Goal: Communication & Community: Share content

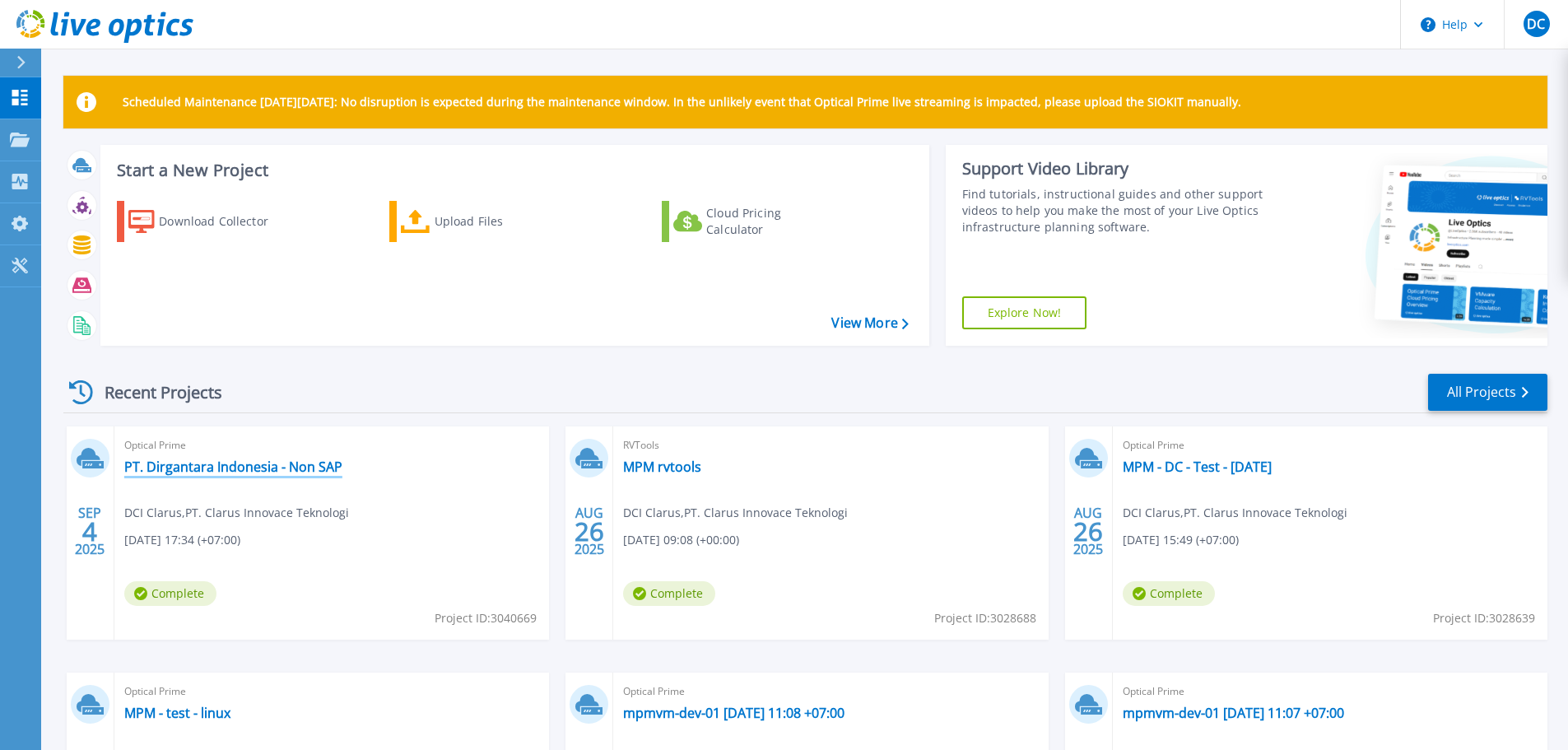
click at [283, 464] on link "PT. Dirgantara Indonesia - Non SAP" at bounding box center [233, 467] width 218 height 17
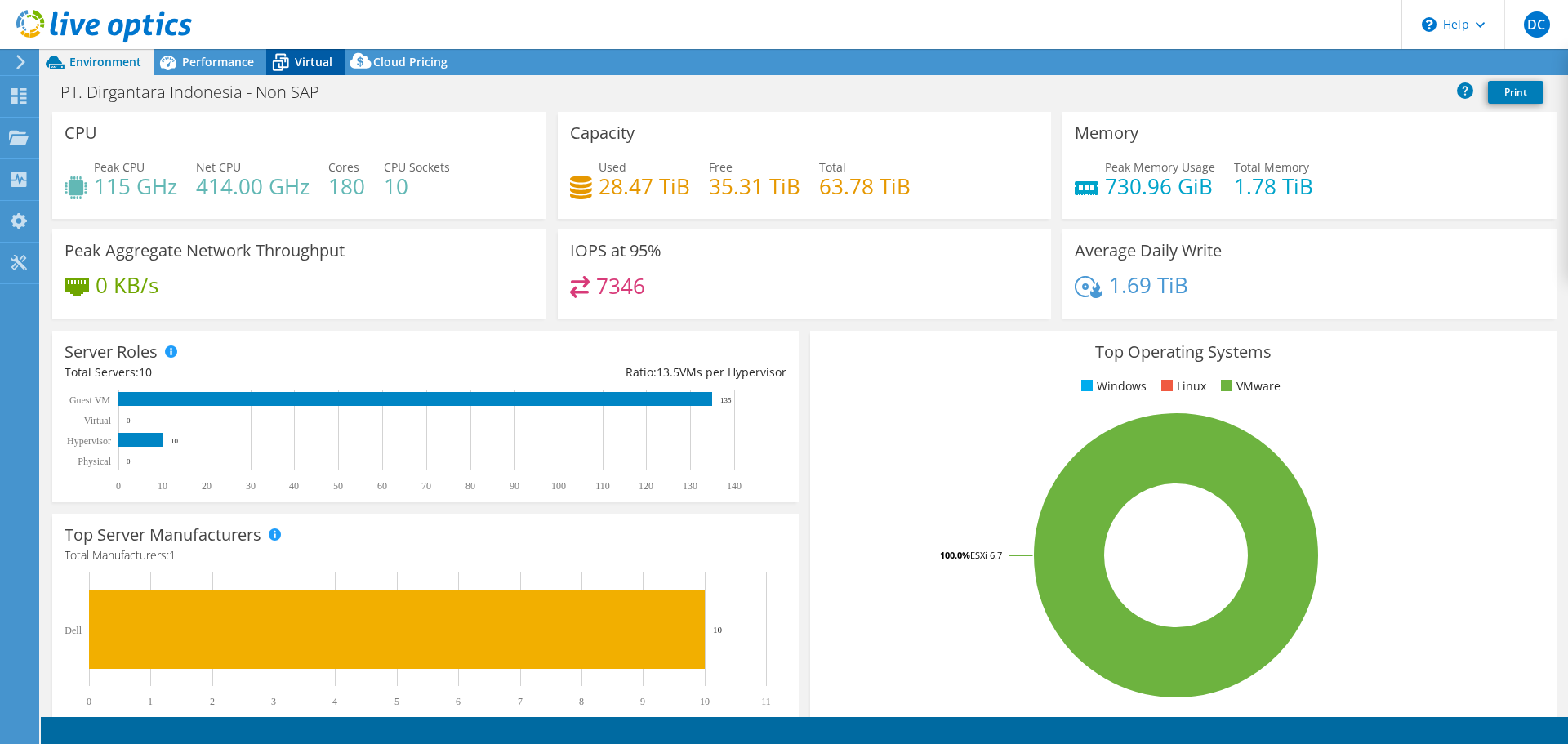
select select "USD"
click at [112, 60] on span "Environment" at bounding box center [105, 61] width 72 height 16
click at [1352, 66] on link "Share" at bounding box center [1363, 62] width 67 height 26
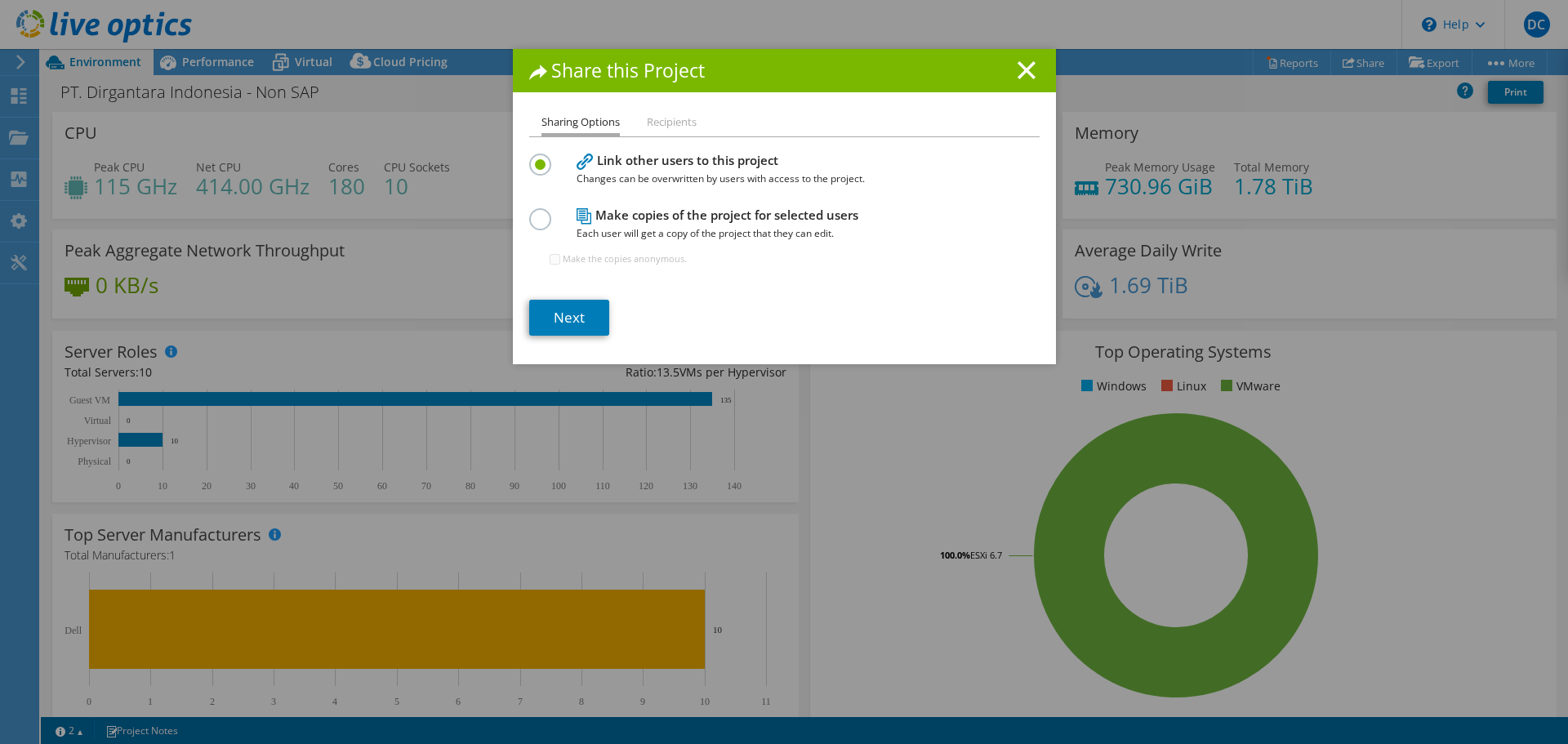
click at [645, 206] on h4 "Make copies of the project for selected users Each user will get a copy of the …" at bounding box center [781, 224] width 408 height 36
click at [645, 217] on h4 "Make copies of the project for selected users Each user will get a copy of the …" at bounding box center [781, 224] width 408 height 36
click at [529, 212] on label at bounding box center [543, 210] width 29 height 4
click at [0, 0] on input "radio" at bounding box center [0, 0] width 0 height 0
click at [692, 169] on span "Changes can be overwritten by users with access to the project." at bounding box center [781, 179] width 408 height 18
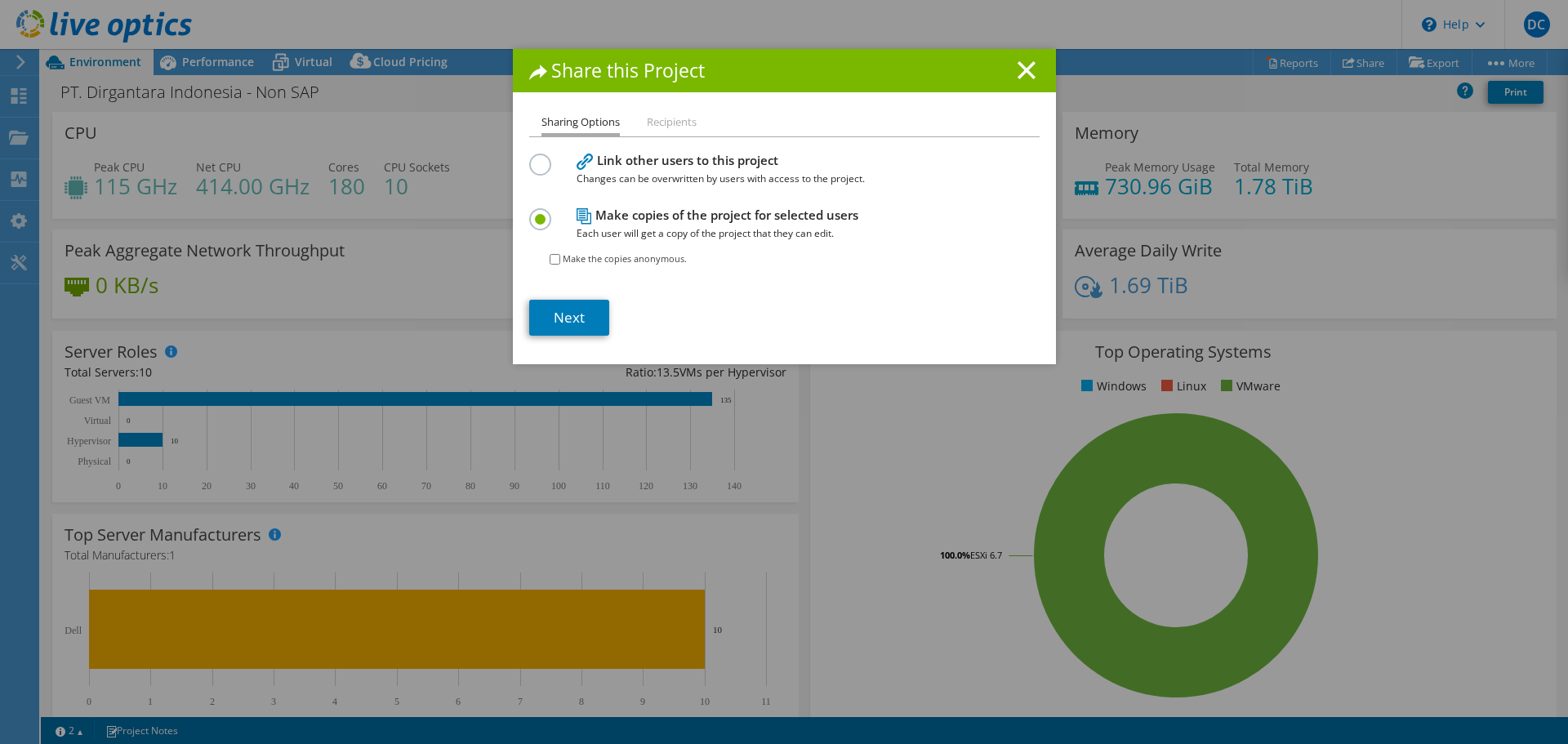
click at [680, 160] on h4 "Link other users to this project Changes can be overwritten by users with acces…" at bounding box center [781, 169] width 408 height 36
click at [541, 158] on label at bounding box center [543, 155] width 29 height 4
click at [0, 0] on input "radio" at bounding box center [0, 0] width 0 height 0
click at [649, 122] on li "Recipients" at bounding box center [671, 122] width 50 height 21
click at [680, 122] on li "Recipients" at bounding box center [671, 122] width 50 height 21
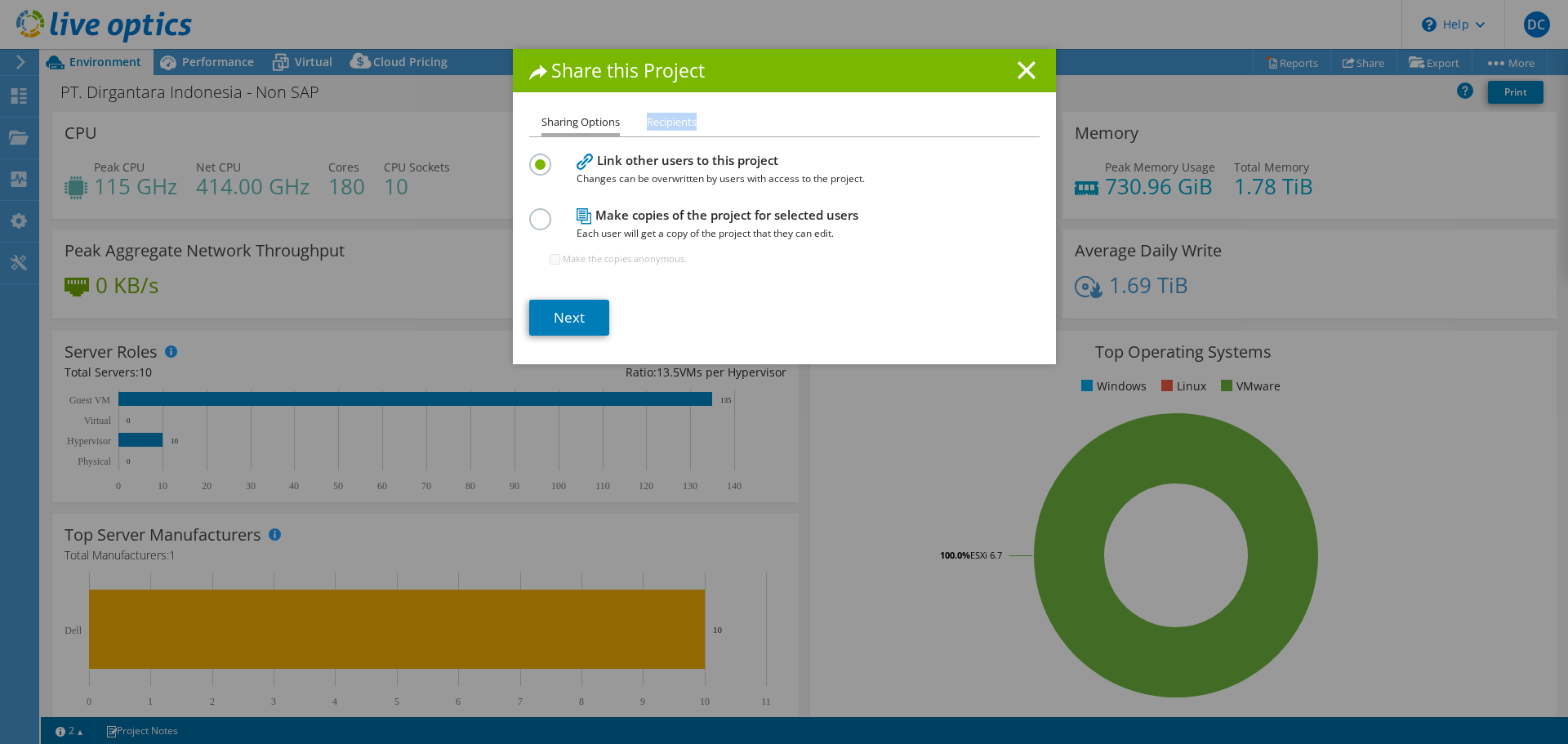
click at [680, 122] on li "Recipients" at bounding box center [671, 122] width 50 height 21
click at [581, 325] on link "Next" at bounding box center [569, 317] width 80 height 36
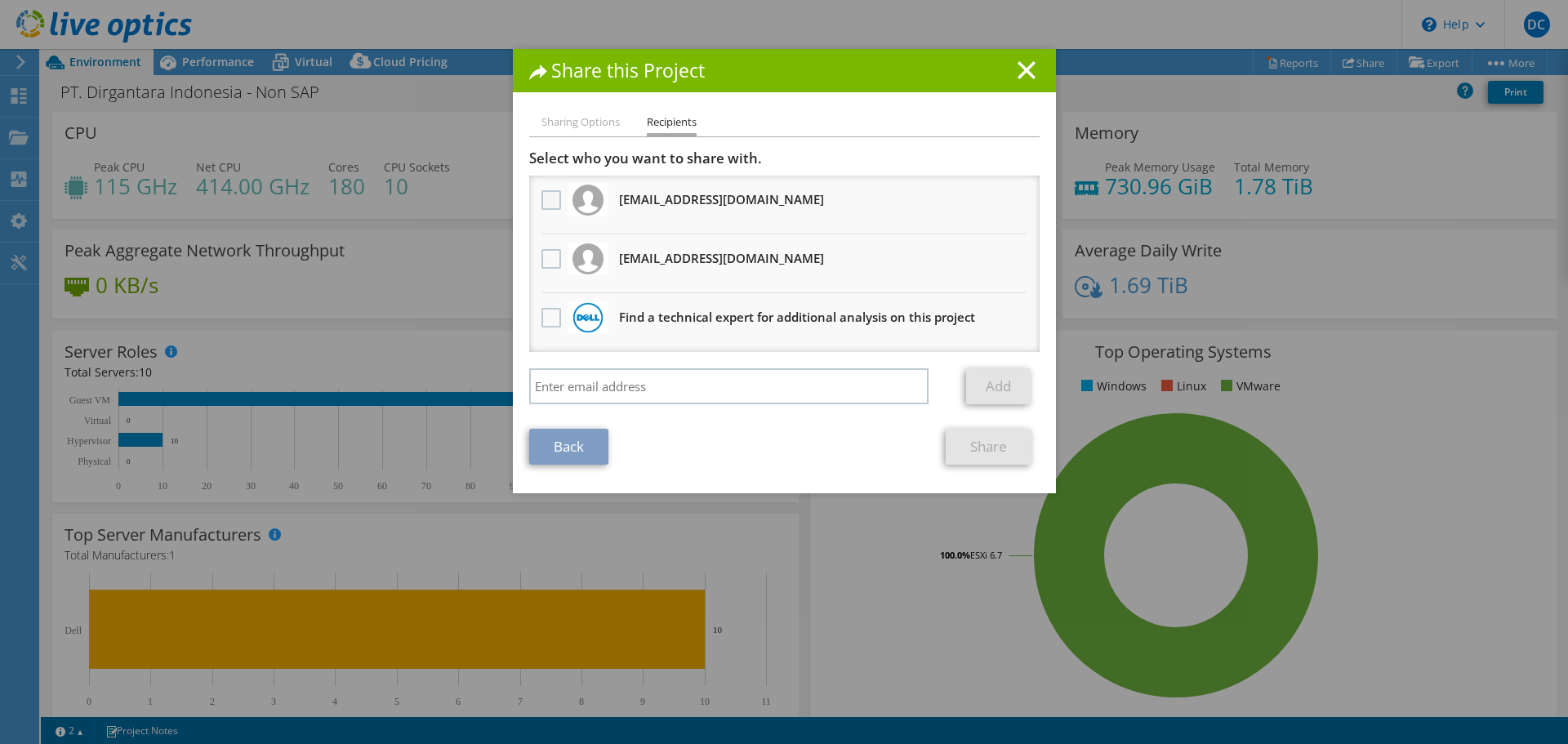
click at [548, 197] on label at bounding box center [553, 200] width 24 height 20
click at [0, 0] on input "checkbox" at bounding box center [0, 0] width 0 height 0
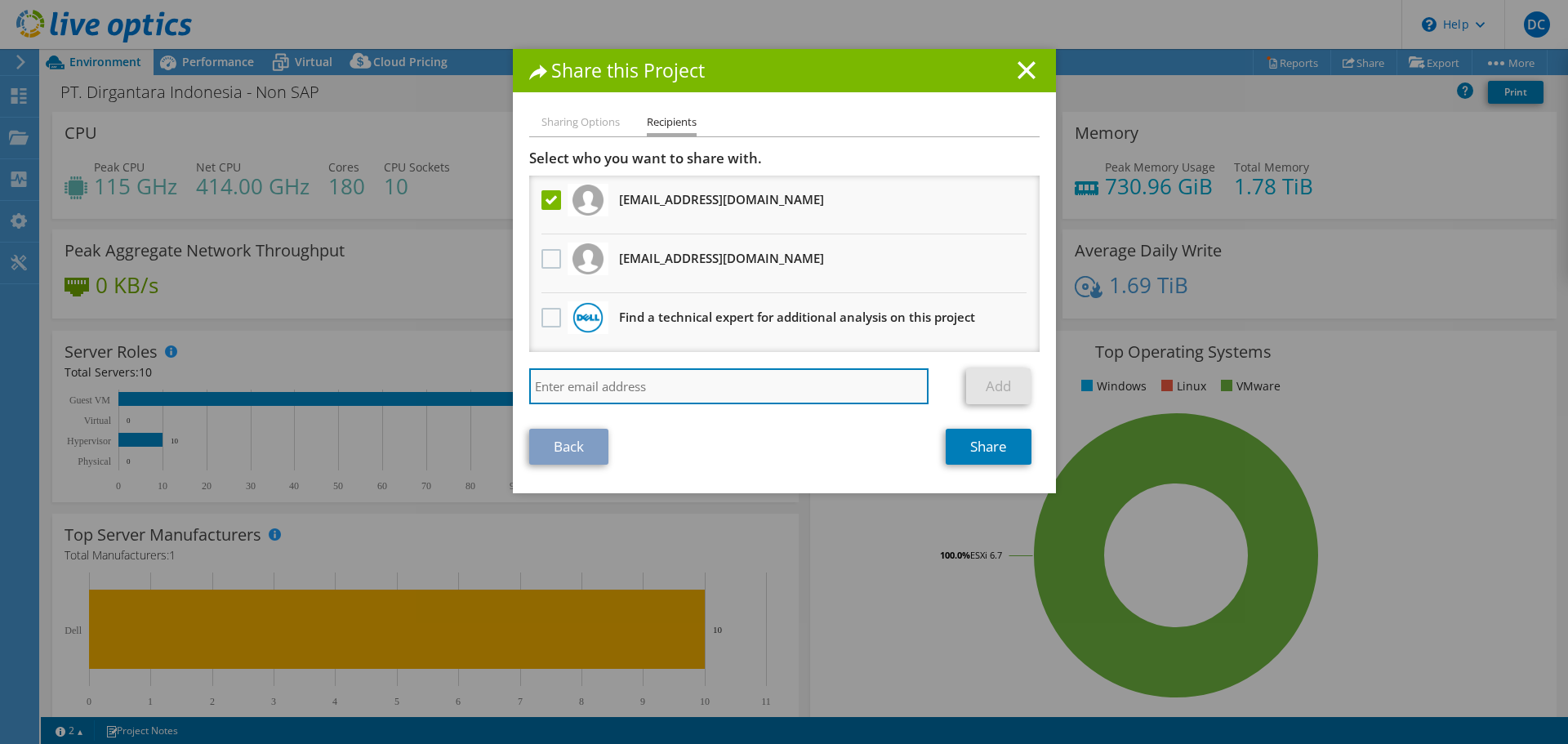
click at [582, 384] on input "search" at bounding box center [729, 386] width 400 height 36
click at [631, 383] on input "doni." at bounding box center [729, 386] width 400 height 36
click at [632, 384] on input "doni." at bounding box center [729, 386] width 400 height 36
click at [633, 384] on input "doni." at bounding box center [729, 386] width 400 height 36
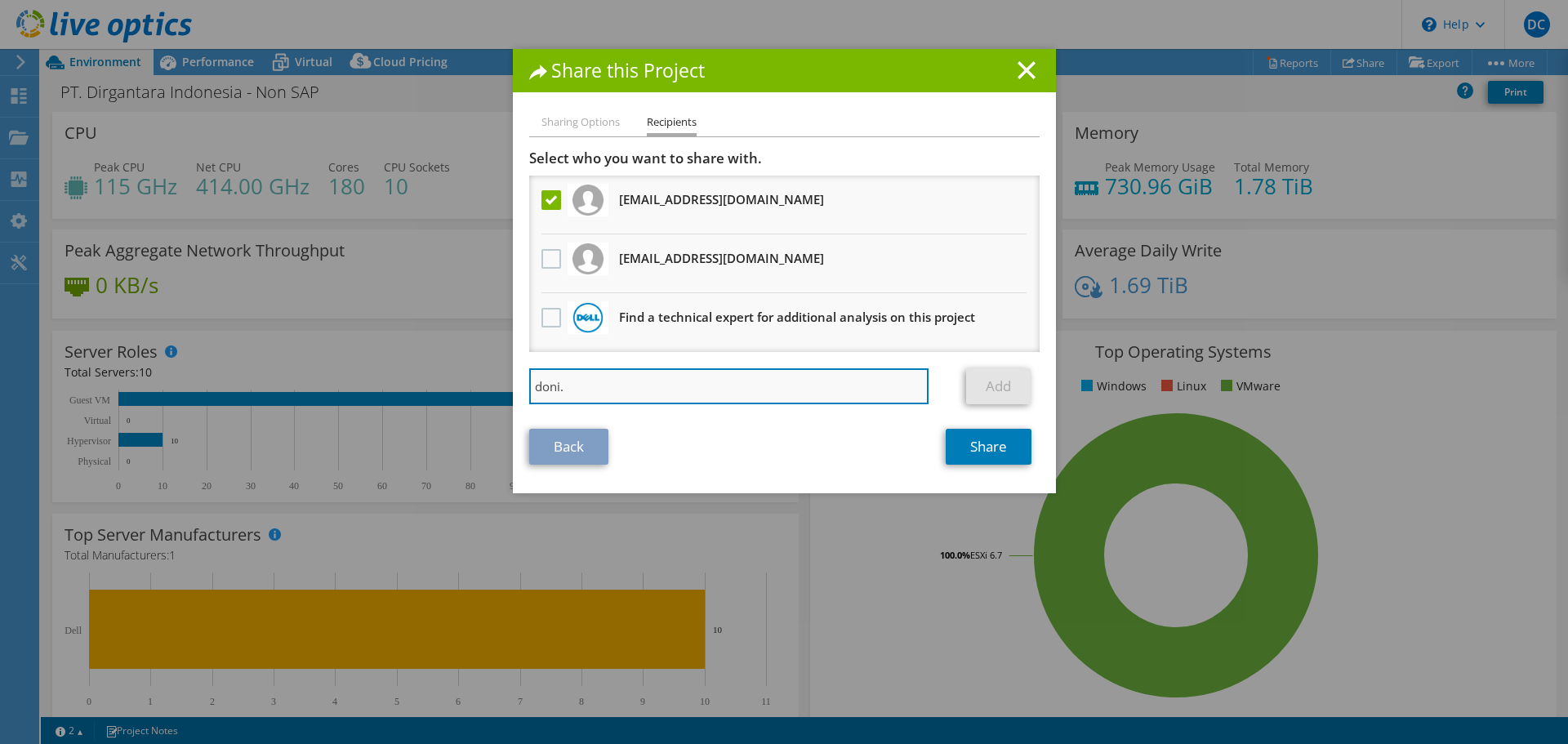
paste input "[EMAIL_ADDRESS][DOMAIN_NAME]"
type input "[EMAIL_ADDRESS][DOMAIN_NAME]"
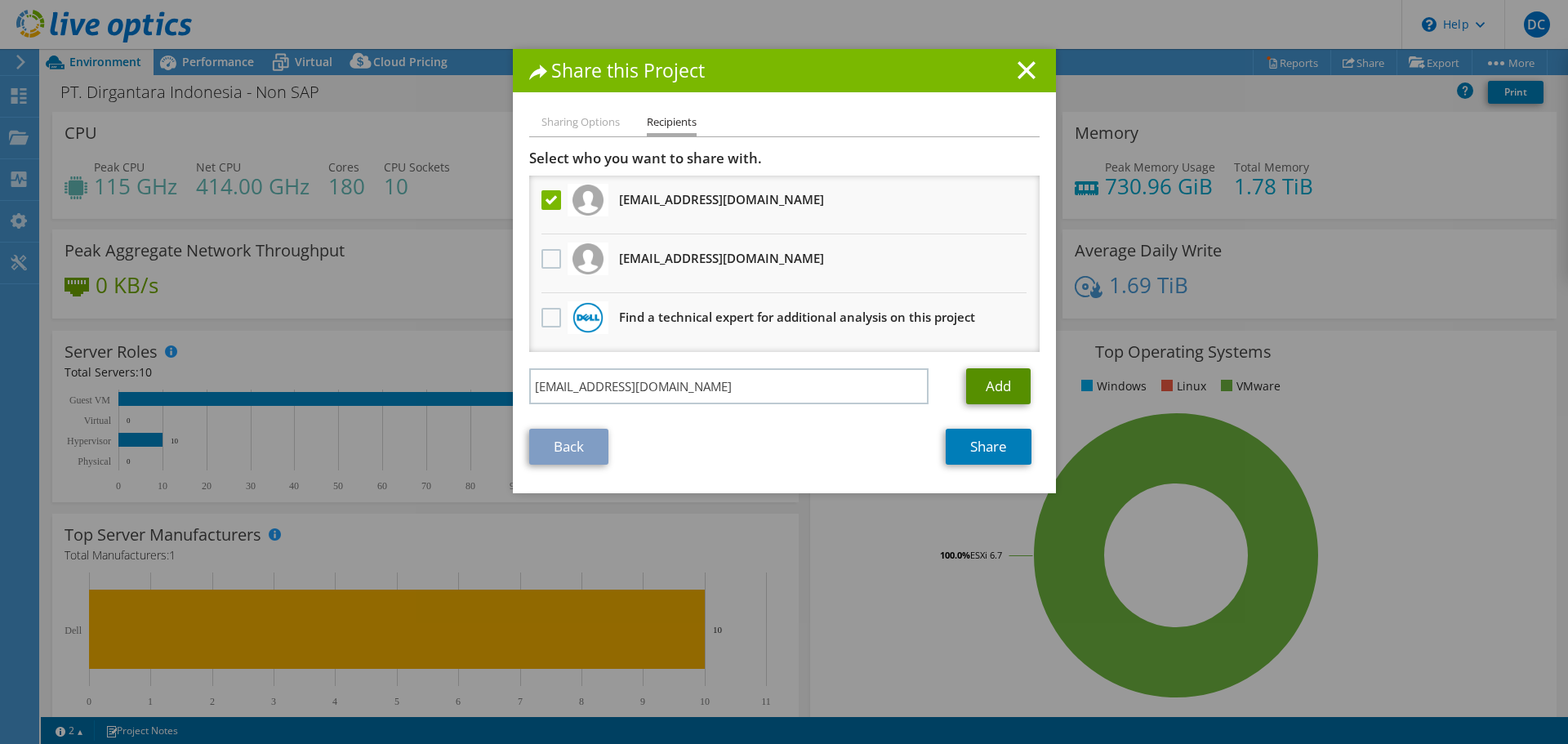
click at [998, 389] on link "Add" at bounding box center [998, 386] width 64 height 36
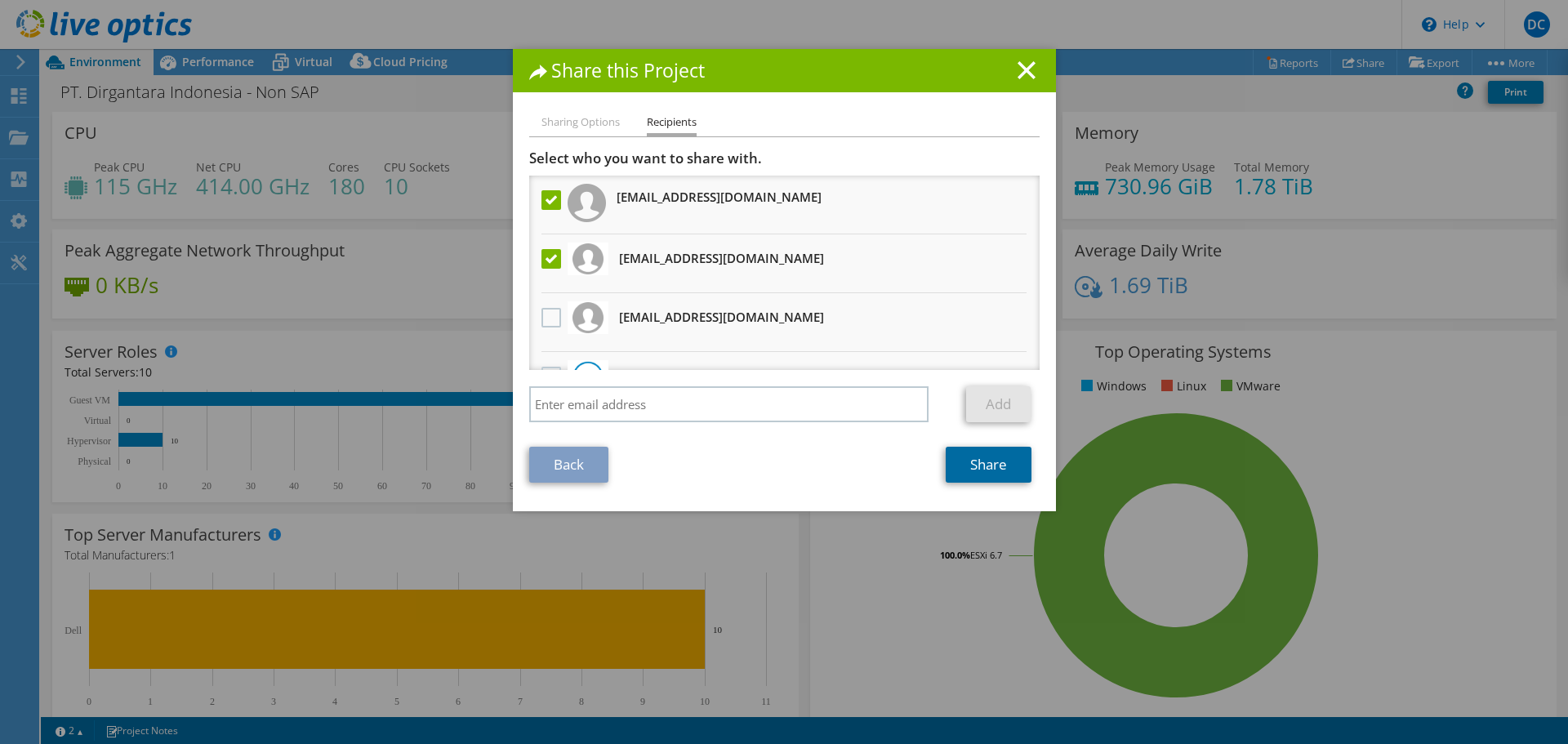
click at [1003, 469] on link "Share" at bounding box center [989, 464] width 86 height 36
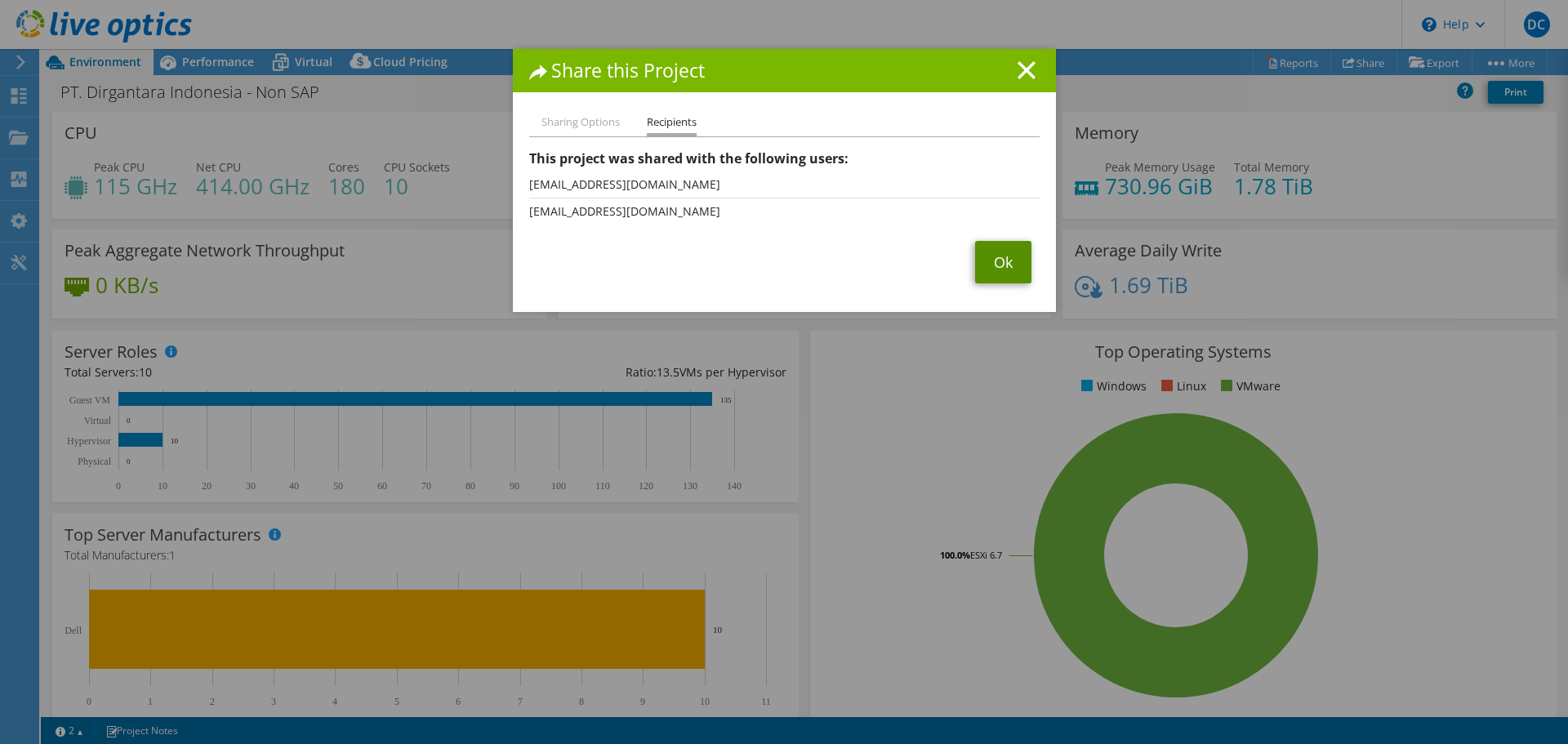
click at [1002, 265] on link "Ok" at bounding box center [1003, 261] width 56 height 42
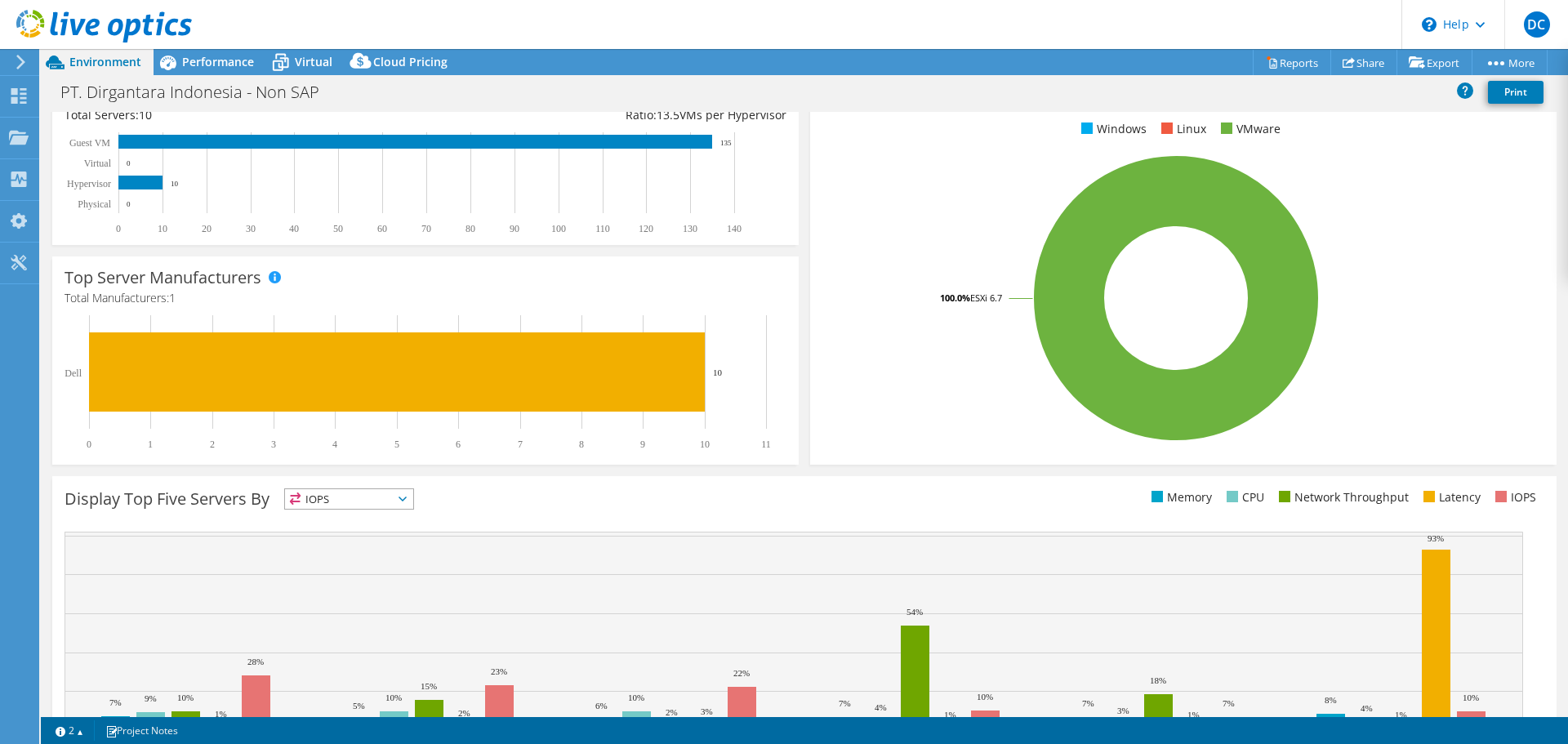
scroll to position [20, 0]
